Goal: Task Accomplishment & Management: Manage account settings

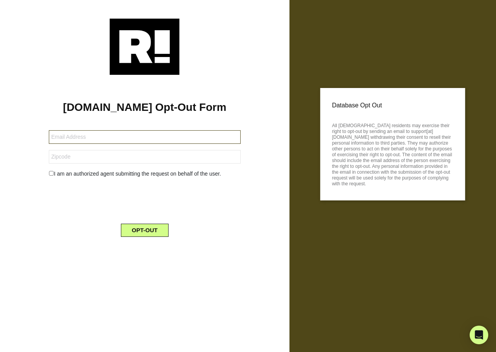
type input "kpfreetime55@gmail.com"
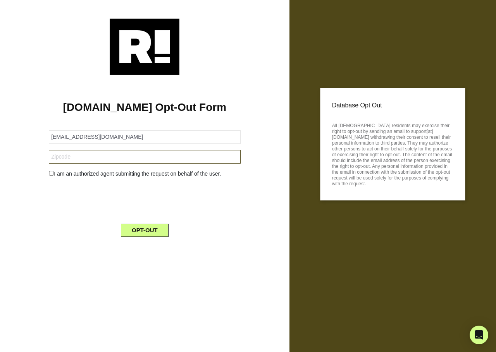
type input "27703"
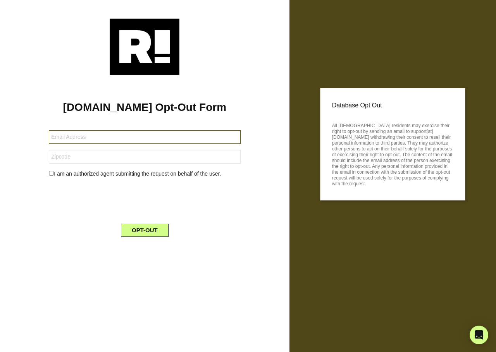
type input "petchman59@gmail.com"
type input "55731"
type input "[EMAIL_ADDRESS][DOMAIN_NAME]"
type input "32141"
type input "[EMAIL_ADDRESS][DOMAIN_NAME]"
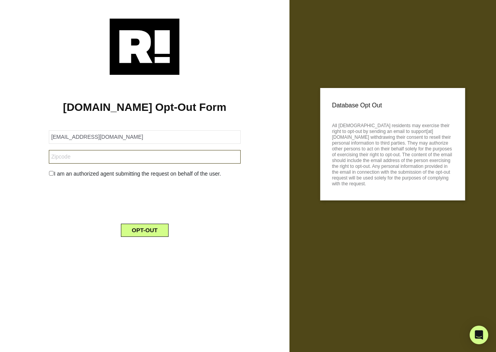
type input "76013"
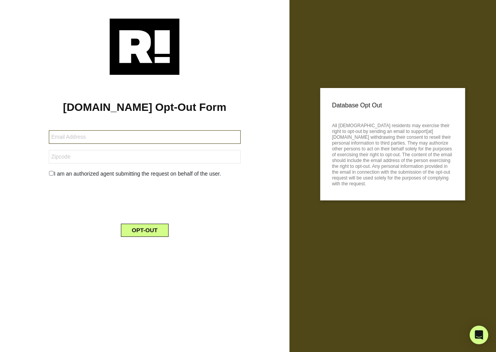
type input "celynnjr@msn.com"
type input "63368"
type input "[PERSON_NAME][EMAIL_ADDRESS][DOMAIN_NAME]"
type input "33066"
type input "[EMAIL_ADDRESS][DOMAIN_NAME]"
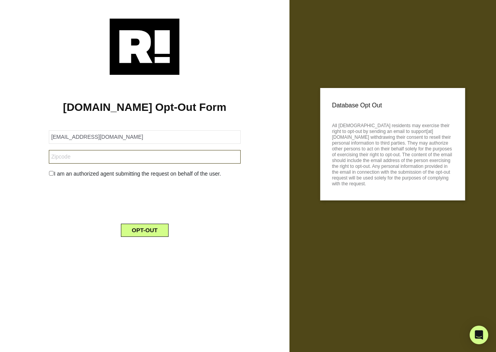
type input "08053"
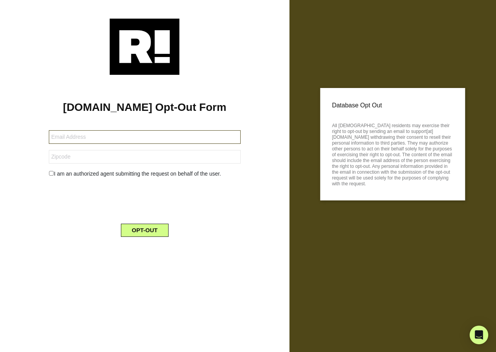
type input "euro70@aol.com"
type input "10583"
